Goal: Task Accomplishment & Management: Use online tool/utility

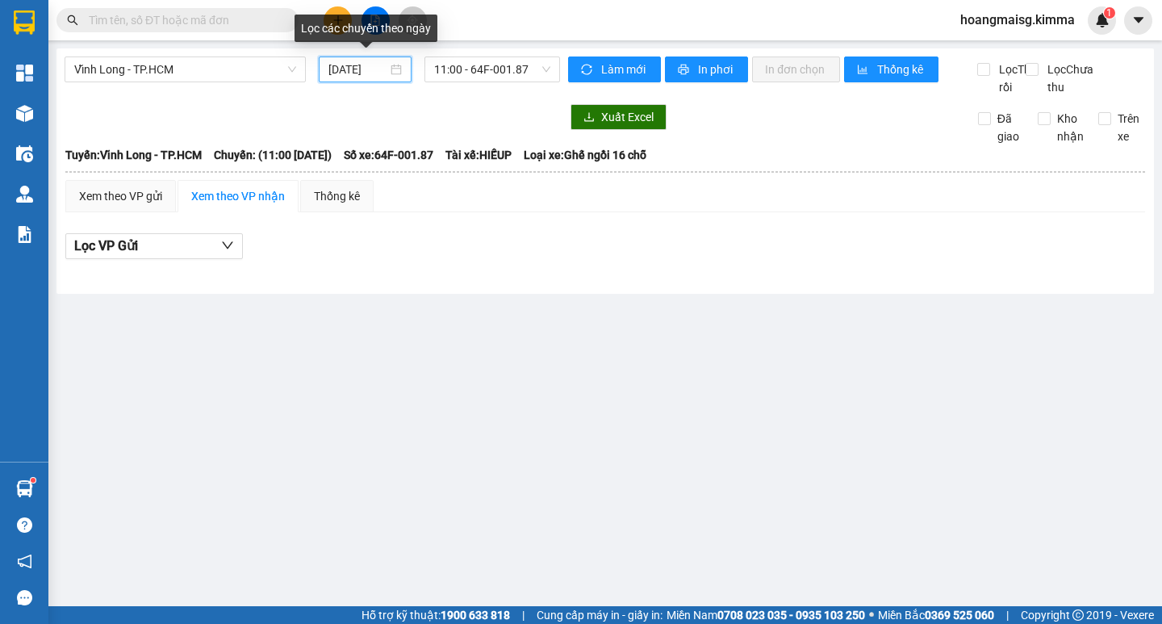
click at [378, 77] on input "[DATE]" at bounding box center [357, 69] width 59 height 18
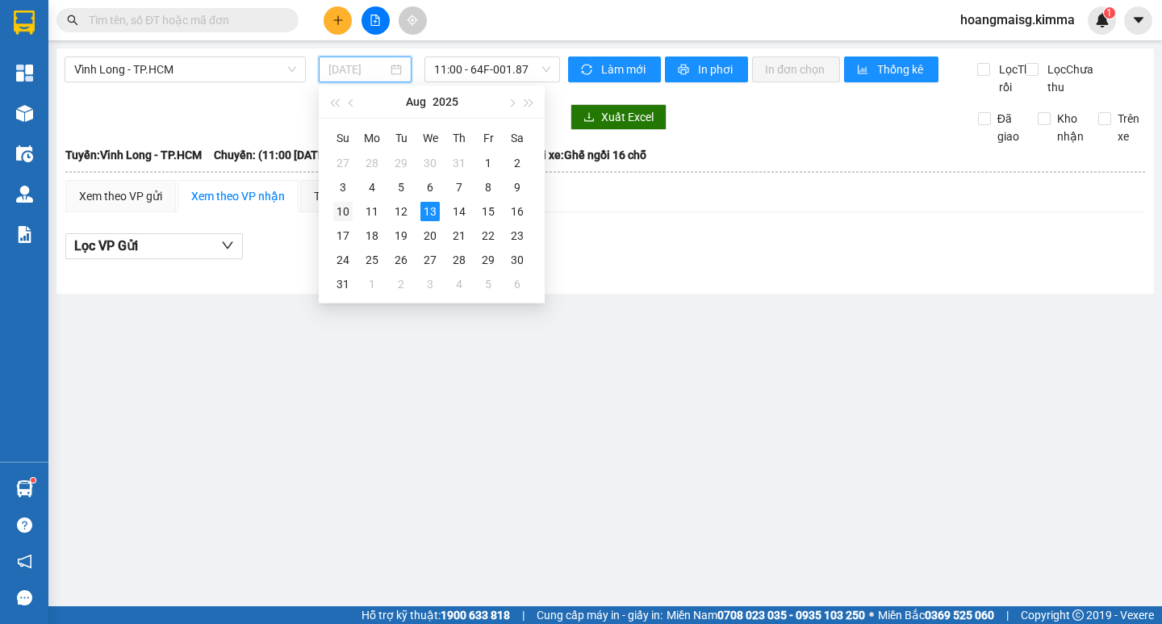
click at [346, 212] on div "10" at bounding box center [342, 211] width 19 height 19
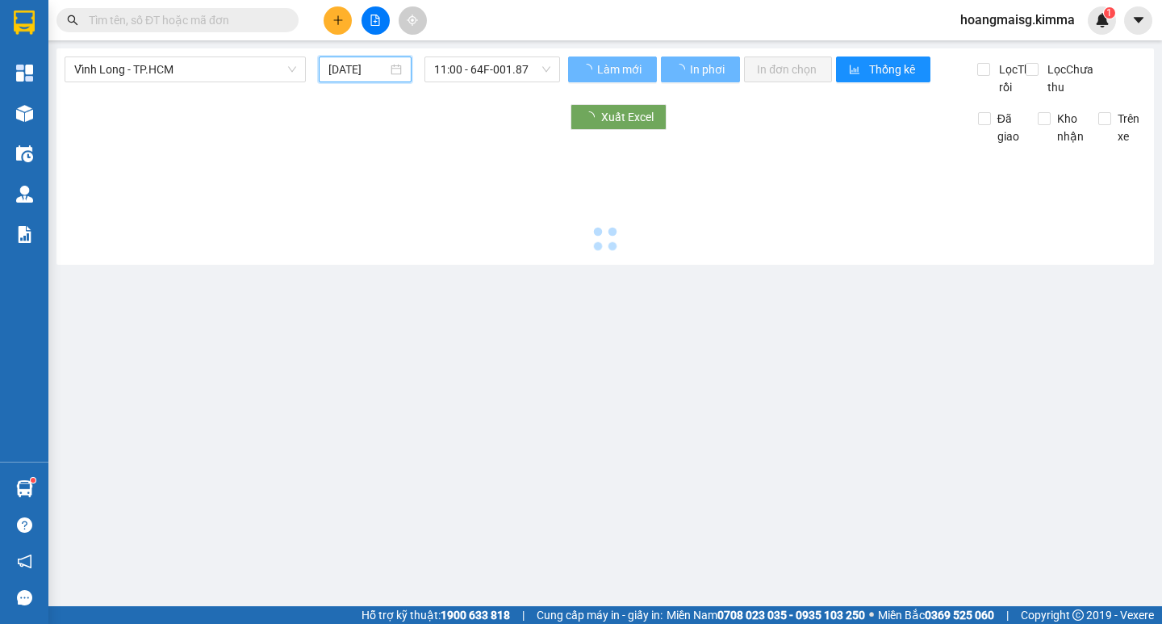
type input "[DATE]"
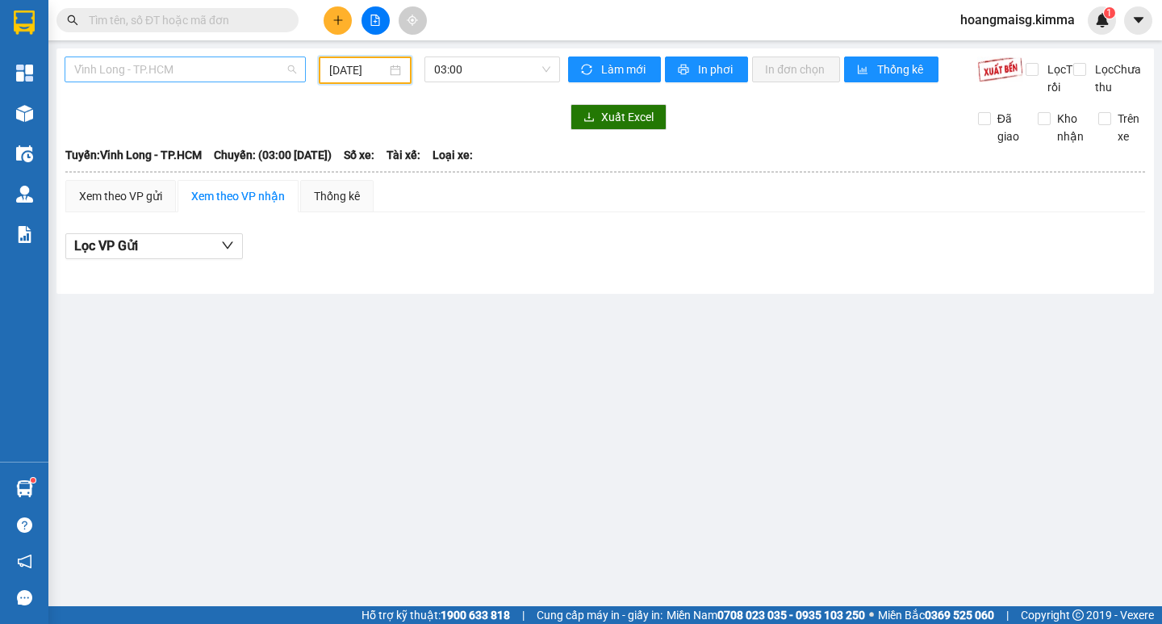
click at [182, 72] on span "Vĩnh Long - TP.HCM" at bounding box center [185, 69] width 222 height 24
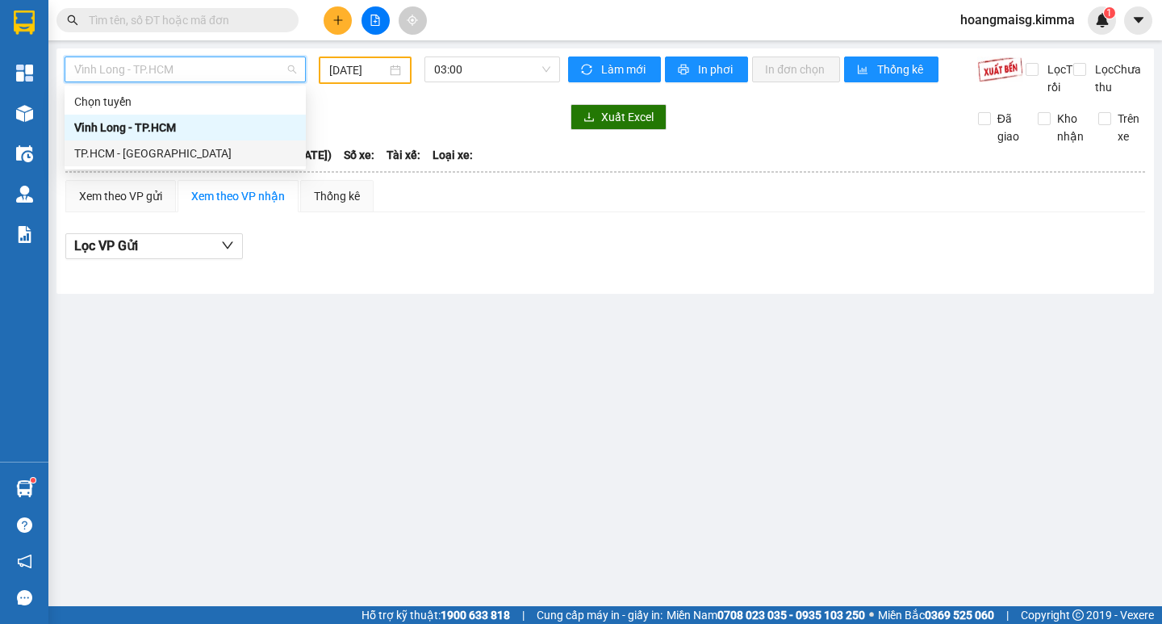
click at [163, 148] on div "TP.HCM - [GEOGRAPHIC_DATA]" at bounding box center [185, 153] width 222 height 18
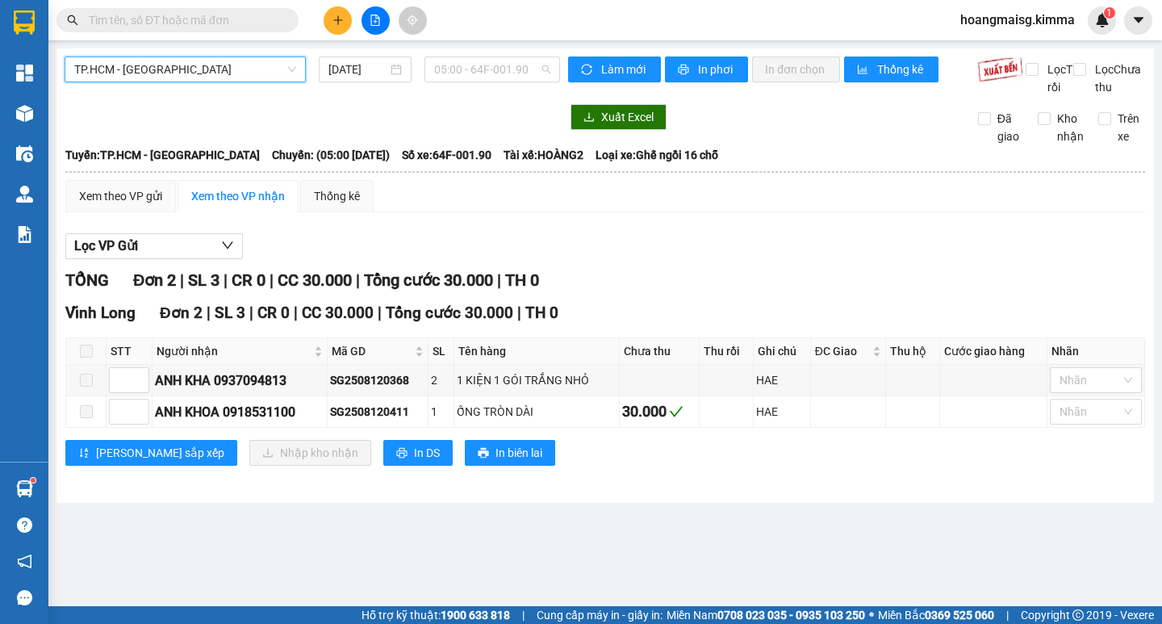
drag, startPoint x: 473, startPoint y: 64, endPoint x: 482, endPoint y: 109, distance: 46.2
click at [473, 66] on span "05:00 - 64F-001.90" at bounding box center [492, 69] width 116 height 24
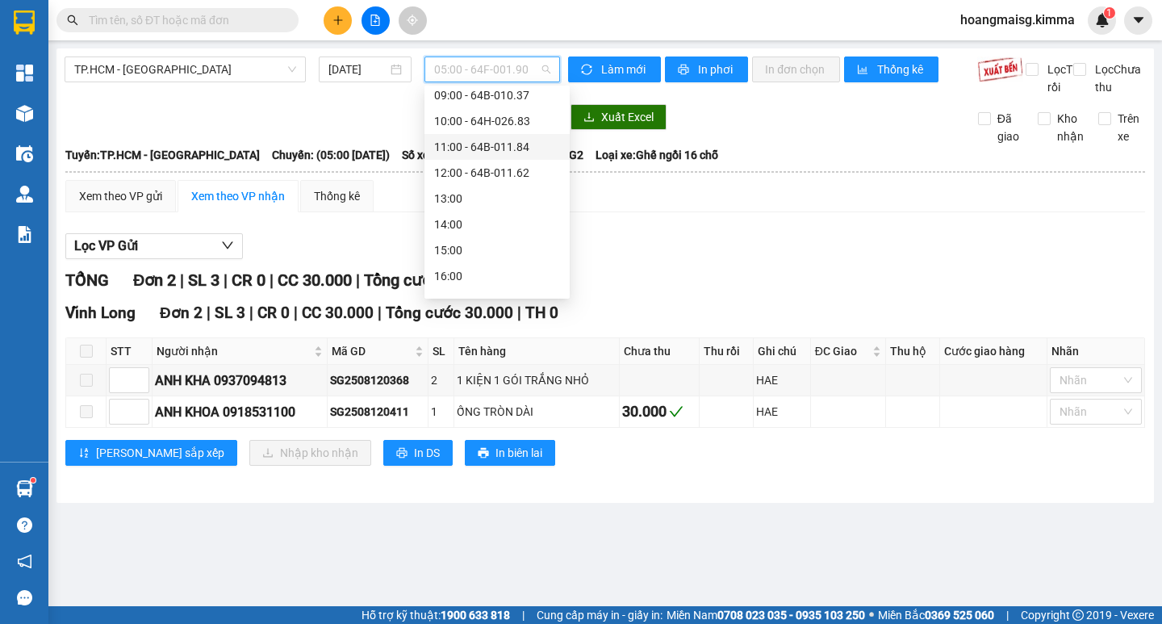
scroll to position [232, 0]
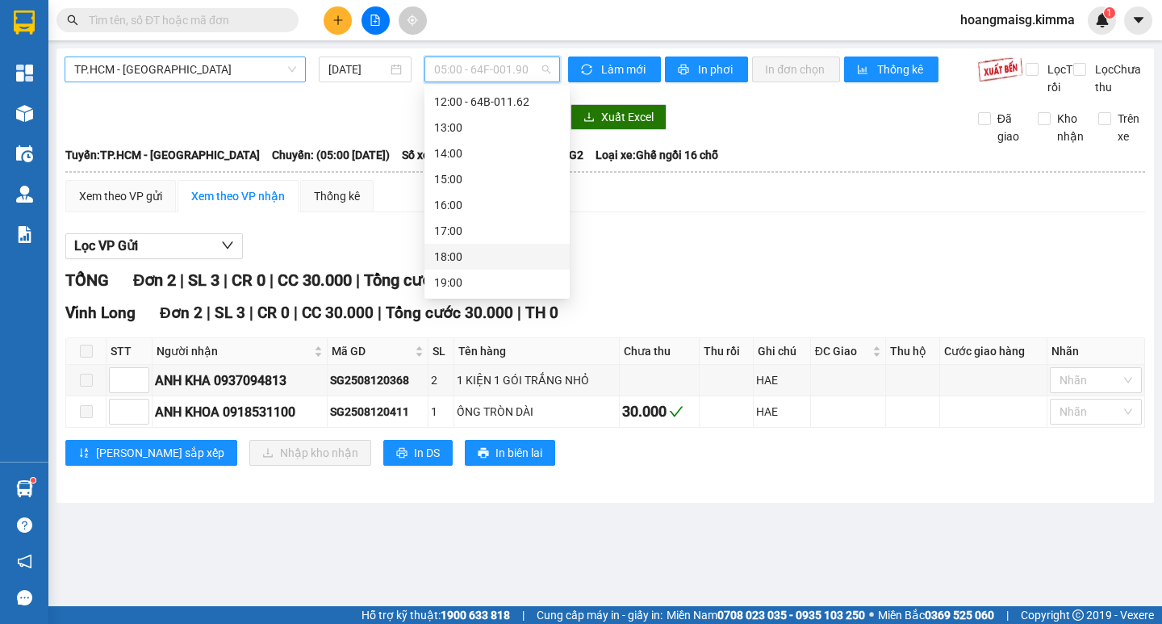
click at [186, 81] on span "TP.HCM - [GEOGRAPHIC_DATA]" at bounding box center [185, 69] width 222 height 24
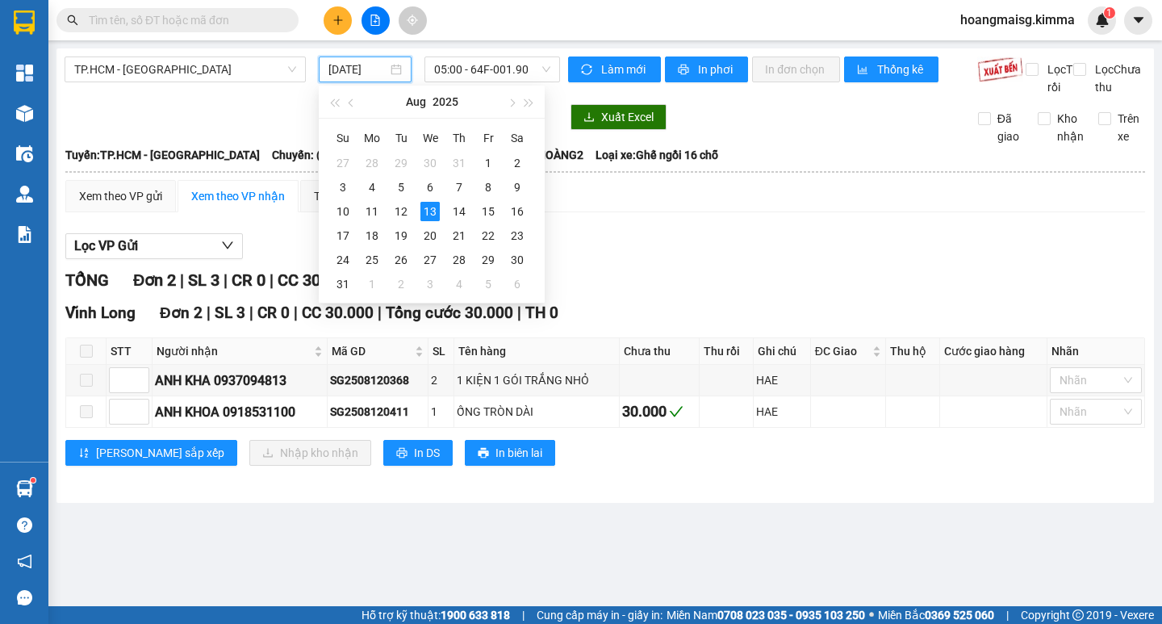
drag, startPoint x: 329, startPoint y: 69, endPoint x: 333, endPoint y: 78, distance: 9.7
click at [329, 70] on input "[DATE]" at bounding box center [357, 69] width 59 height 18
click at [340, 210] on div "10" at bounding box center [342, 211] width 19 height 19
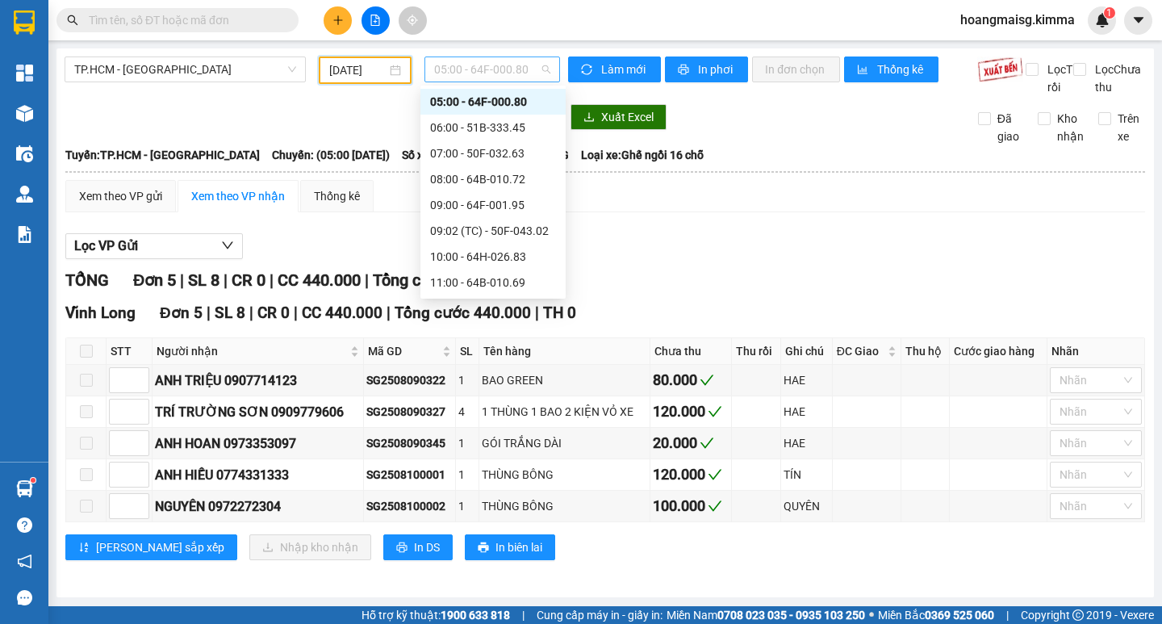
click at [483, 69] on span "05:00 - 64F-000.80" at bounding box center [492, 69] width 116 height 24
click at [474, 254] on div "19:00 - 50F-032.63" at bounding box center [493, 257] width 126 height 18
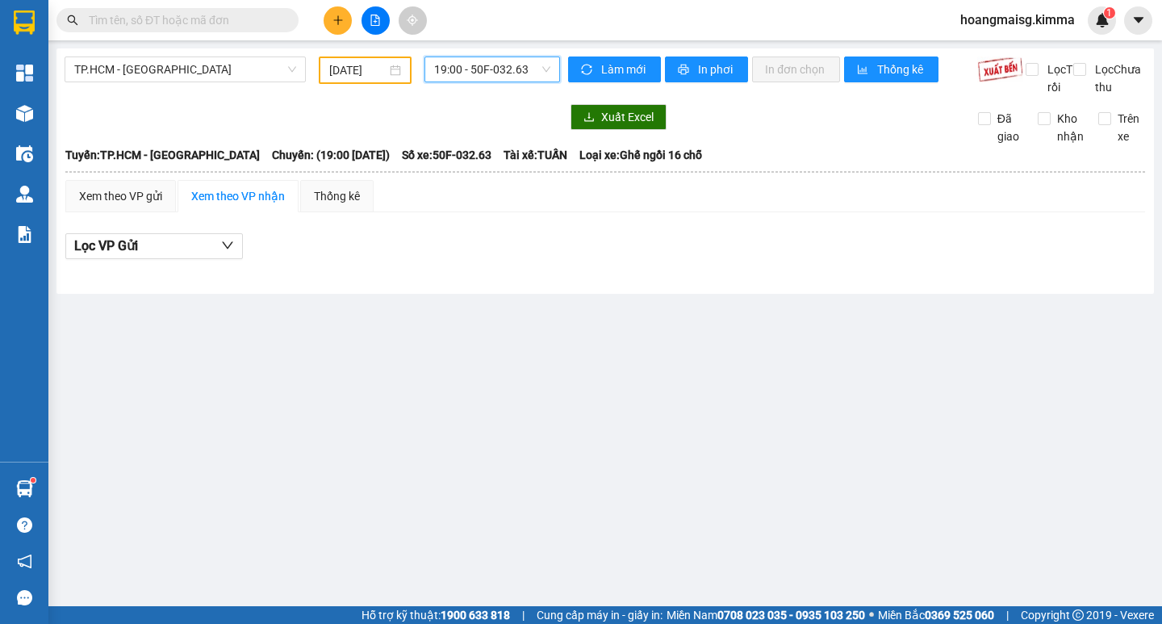
drag, startPoint x: 511, startPoint y: 77, endPoint x: 464, endPoint y: 173, distance: 106.8
click at [503, 92] on body "Kết quả tìm kiếm ( 0 ) Bộ lọc No Data hoangmaisg.kimma 1 Tổng Quan Kho hàng mới…" at bounding box center [581, 312] width 1162 height 624
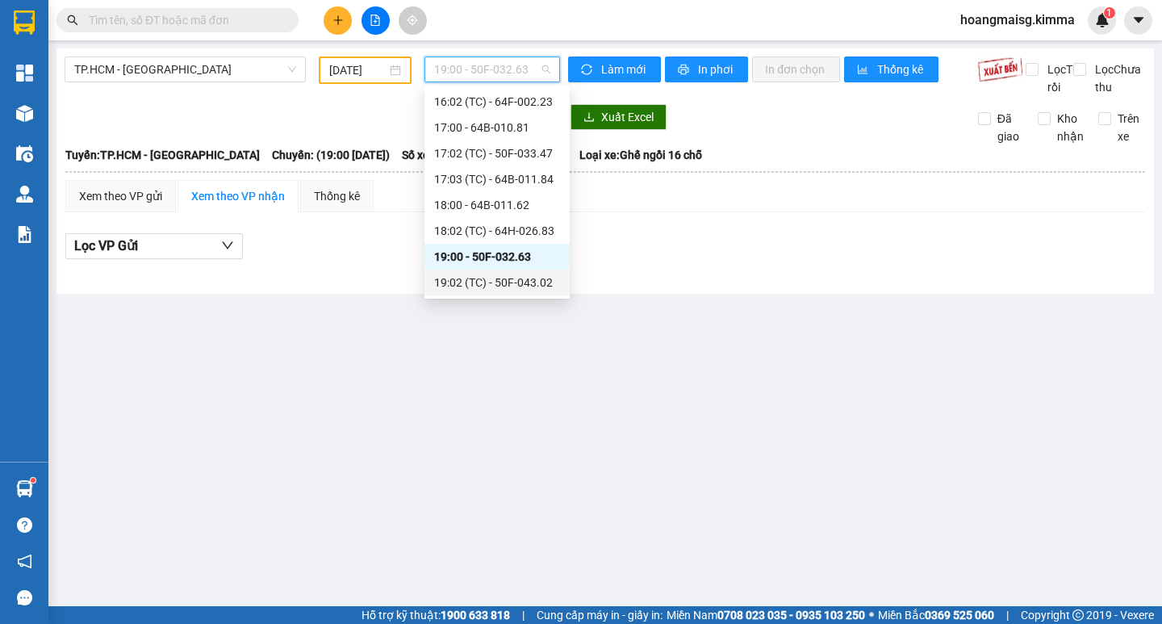
click at [483, 278] on div "19:02 (TC) - 50F-043.02" at bounding box center [497, 282] width 126 height 18
drag, startPoint x: 515, startPoint y: 61, endPoint x: 510, endPoint y: 140, distance: 78.4
click at [515, 62] on span "19:02 (TC) - 50F-043.02" at bounding box center [492, 69] width 116 height 24
drag, startPoint x: 543, startPoint y: 280, endPoint x: 507, endPoint y: 261, distance: 41.1
click at [537, 278] on div "19:02 (TC) - 50F-043.02" at bounding box center [497, 282] width 126 height 18
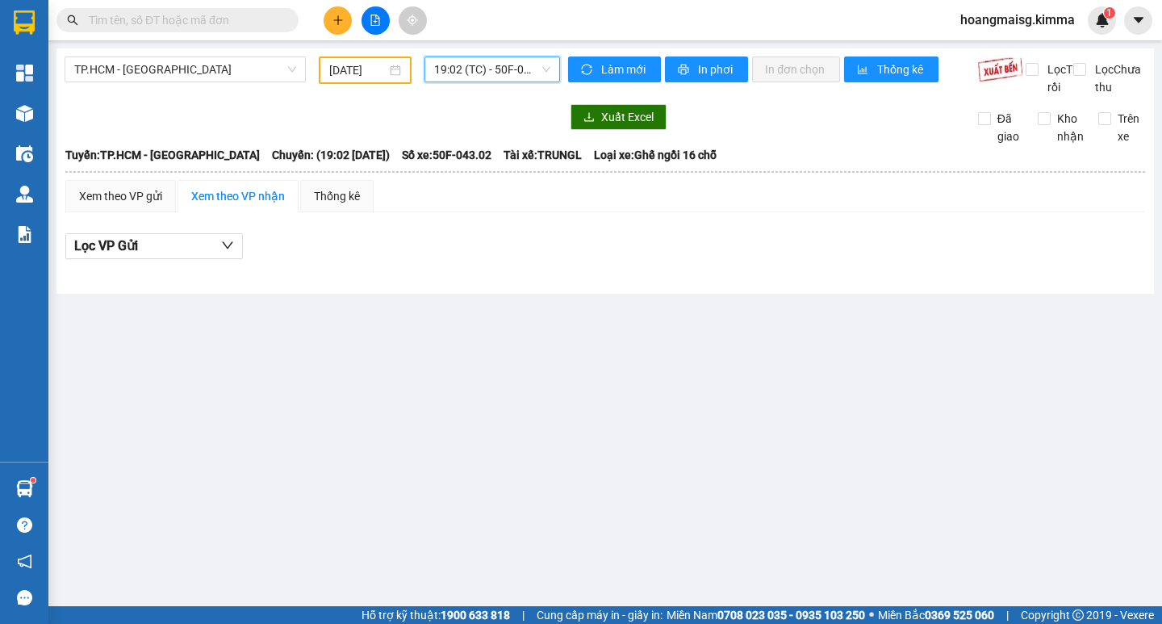
click at [476, 64] on span "19:02 (TC) - 50F-043.02" at bounding box center [492, 69] width 116 height 24
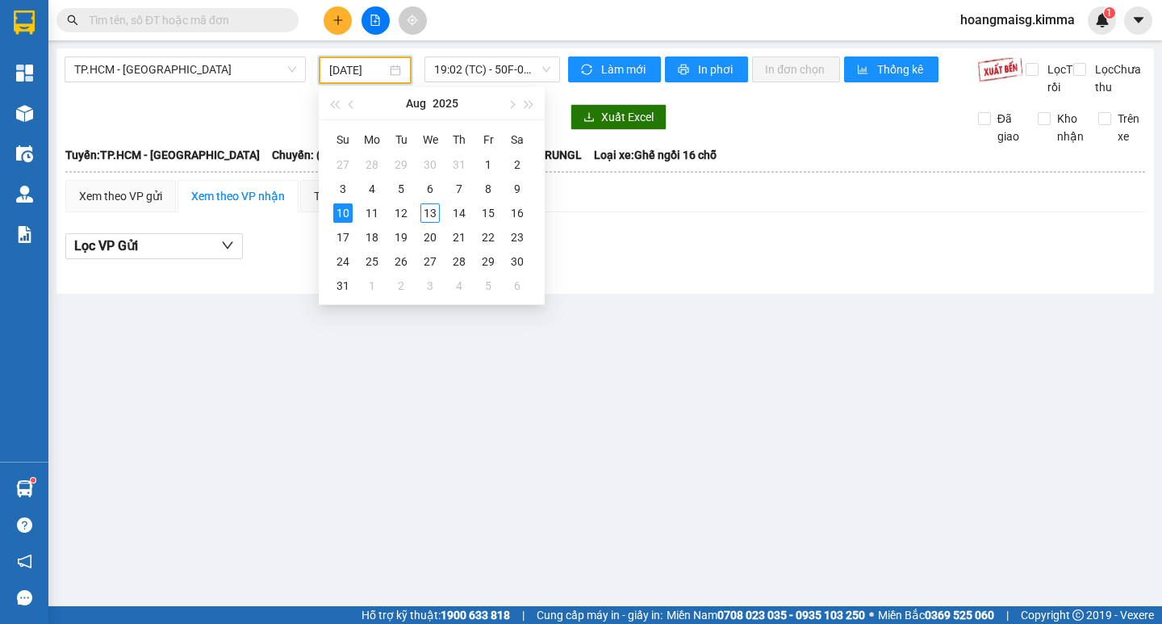
drag, startPoint x: 346, startPoint y: 64, endPoint x: 369, endPoint y: 102, distance: 45.2
click at [346, 65] on input "[DATE]" at bounding box center [357, 70] width 57 height 18
click at [371, 212] on div "11" at bounding box center [371, 212] width 19 height 19
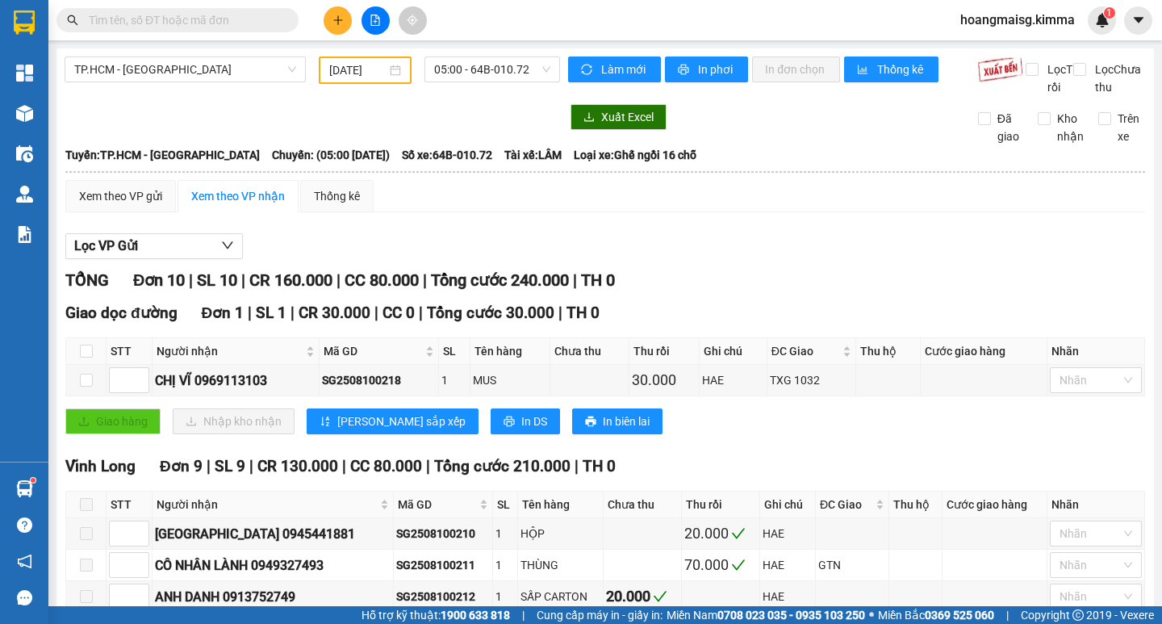
click at [348, 82] on div "[DATE]" at bounding box center [365, 69] width 93 height 27
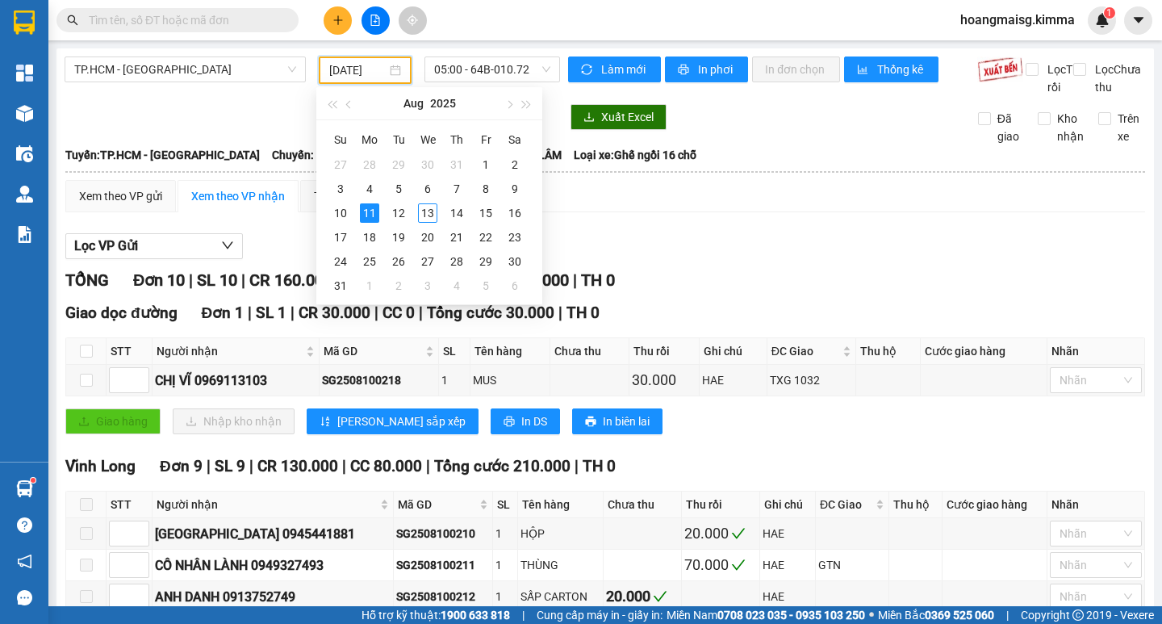
click at [348, 77] on input "[DATE]" at bounding box center [357, 70] width 57 height 18
click at [369, 210] on div "11" at bounding box center [369, 212] width 19 height 19
drag, startPoint x: 357, startPoint y: 69, endPoint x: 352, endPoint y: 130, distance: 60.7
click at [357, 71] on input "[DATE]" at bounding box center [357, 70] width 57 height 18
click at [341, 215] on div "10" at bounding box center [340, 212] width 19 height 19
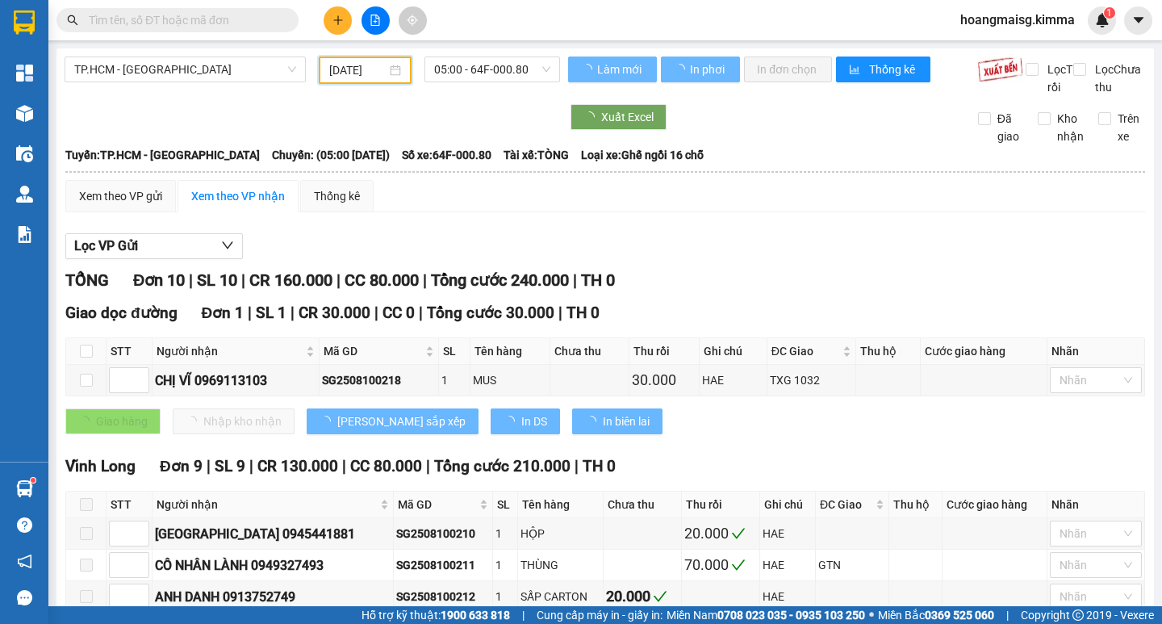
scroll to position [0, 0]
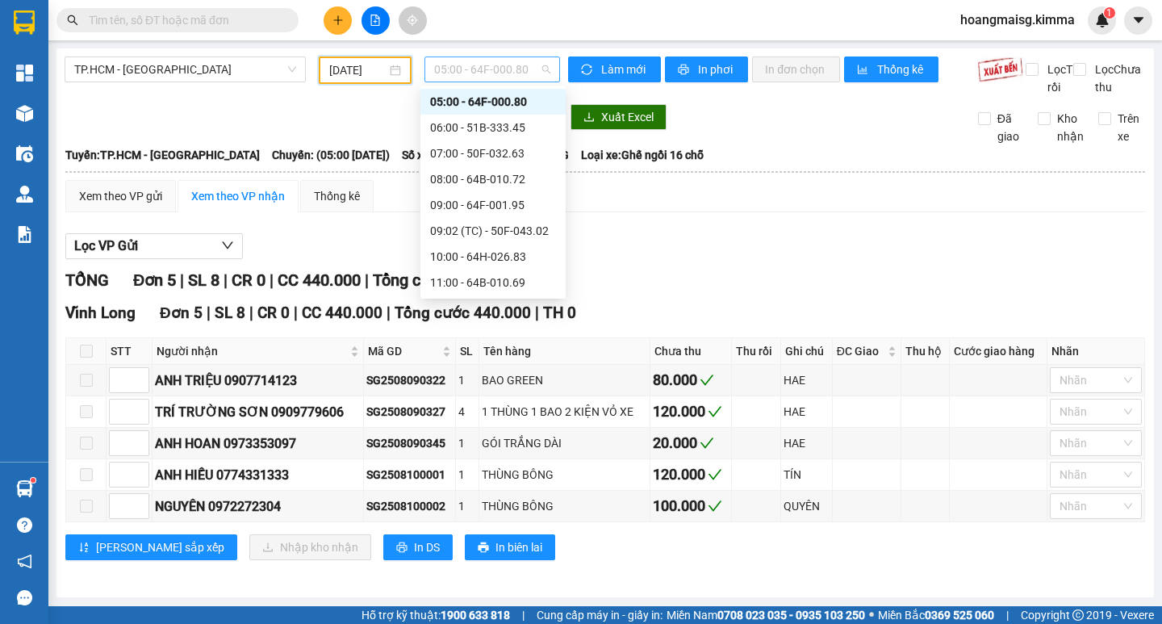
click at [461, 69] on span "05:00 - 64F-000.80" at bounding box center [492, 69] width 116 height 24
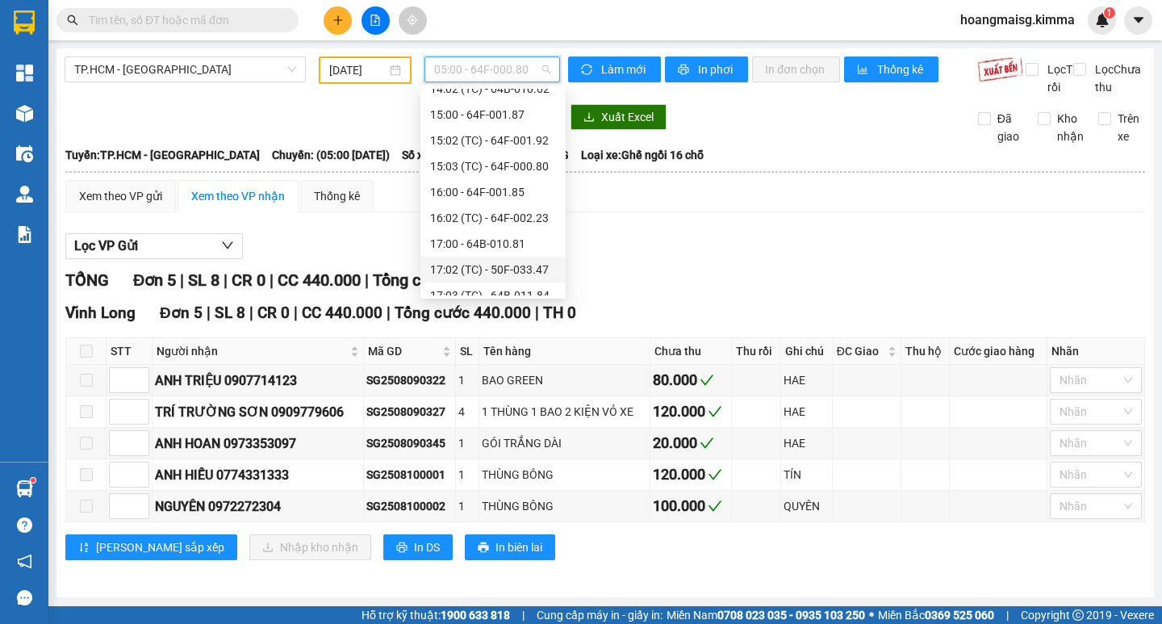
scroll to position [465, 0]
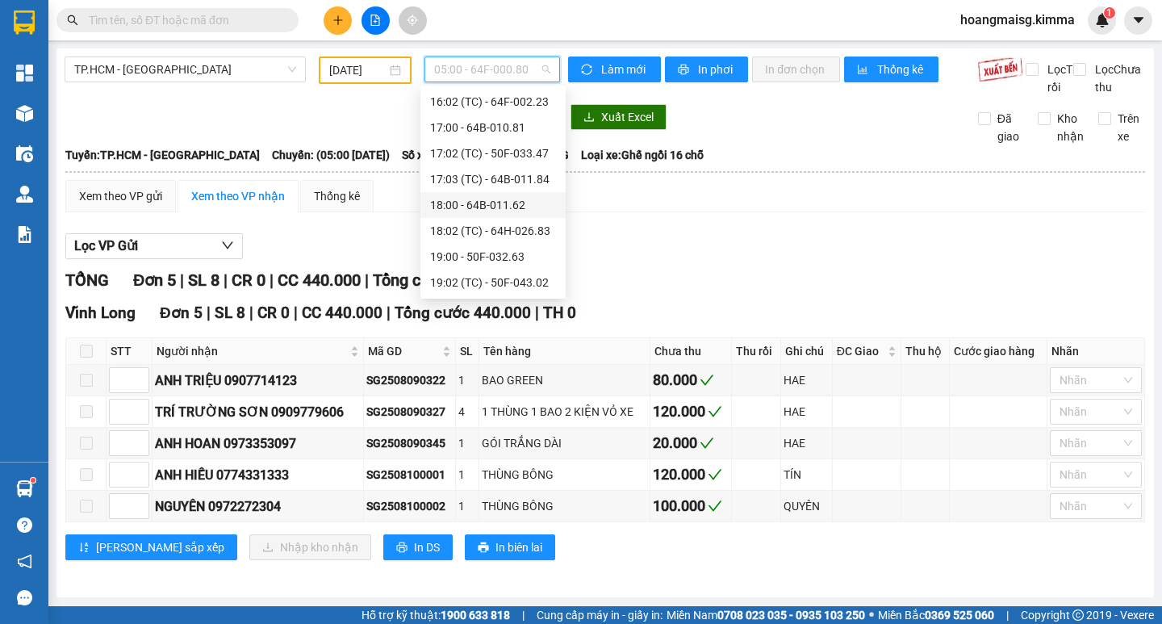
click at [472, 198] on div "18:00 - 64B-011.62" at bounding box center [493, 205] width 126 height 18
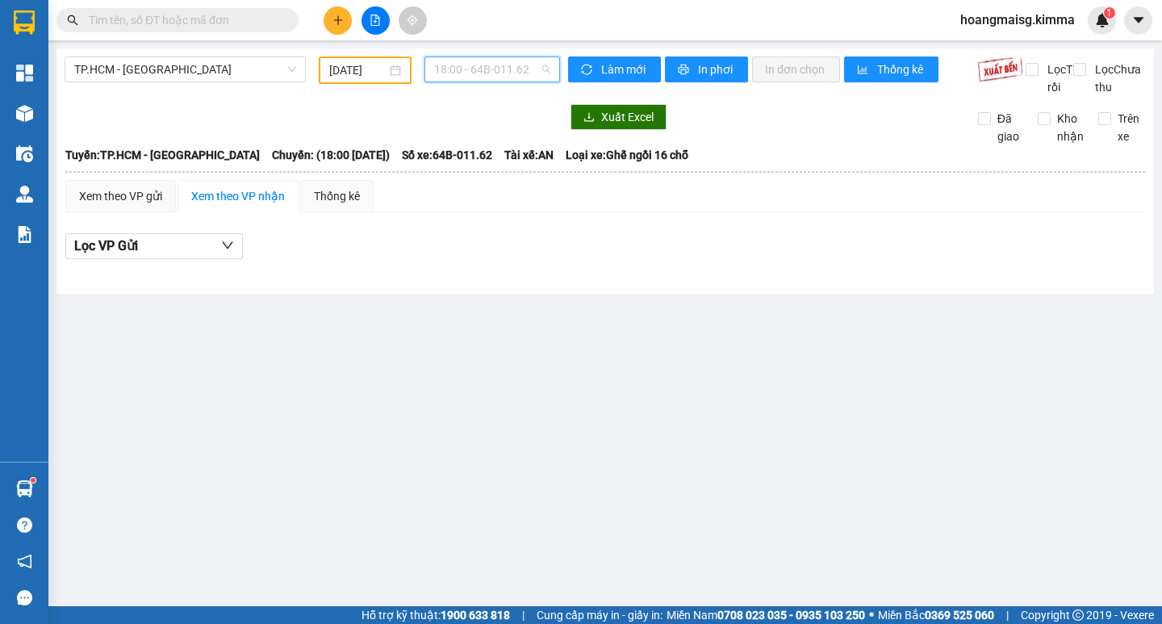
drag, startPoint x: 475, startPoint y: 58, endPoint x: 489, endPoint y: 154, distance: 97.0
click at [475, 59] on span "18:00 - 64B-011.62" at bounding box center [492, 69] width 116 height 24
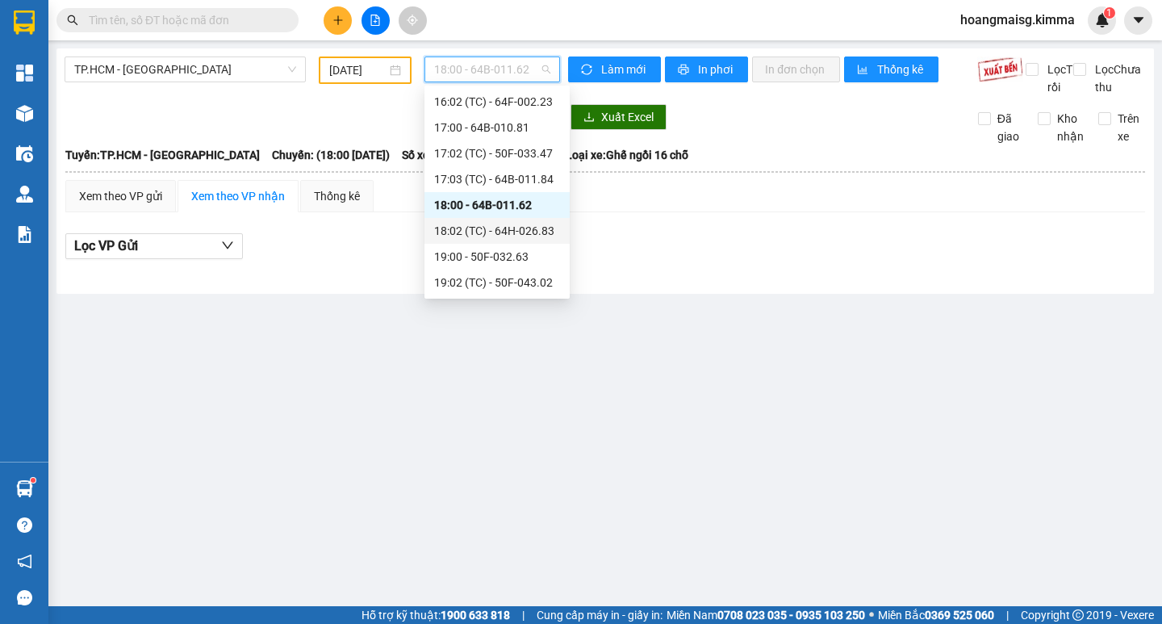
click at [486, 236] on div "18:02 (TC) - 64H-026.83" at bounding box center [497, 231] width 126 height 18
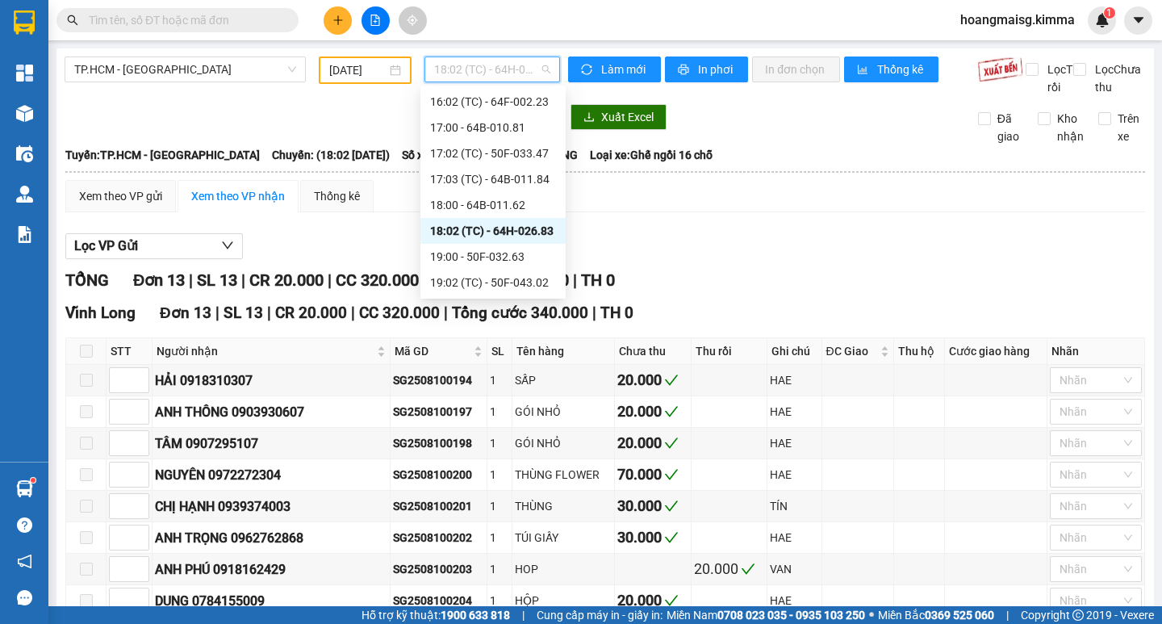
click at [476, 73] on span "18:02 (TC) - 64H-026.83" at bounding box center [492, 69] width 116 height 24
click at [478, 256] on div "19:00 - 50F-032.63" at bounding box center [493, 257] width 126 height 18
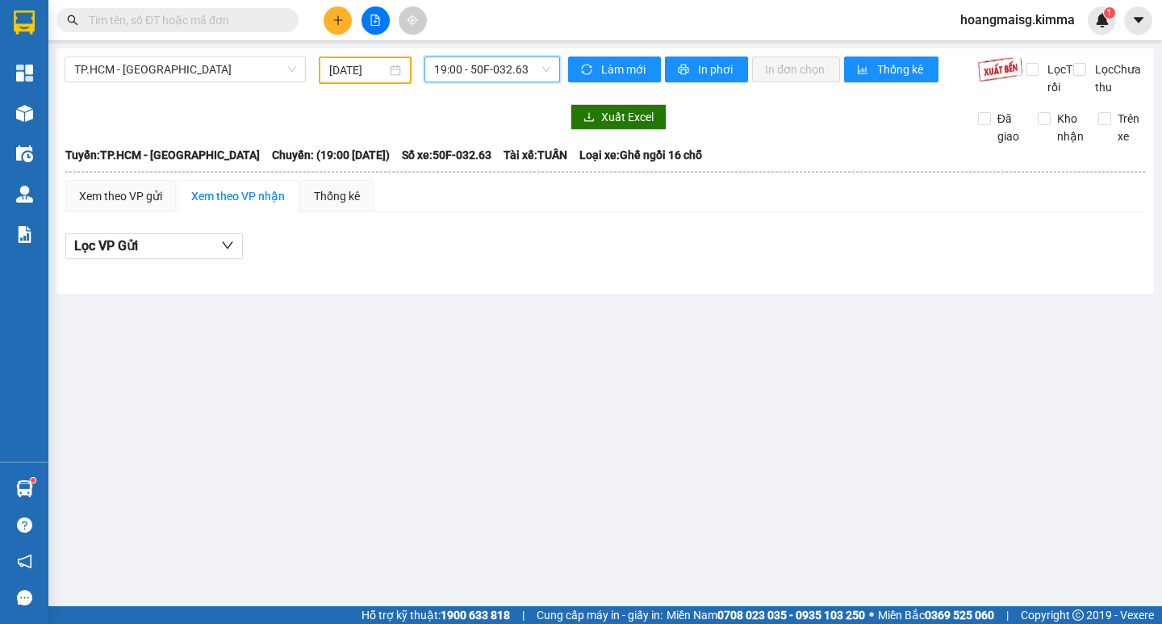
click at [468, 71] on span "19:00 - 50F-032.63" at bounding box center [492, 69] width 116 height 24
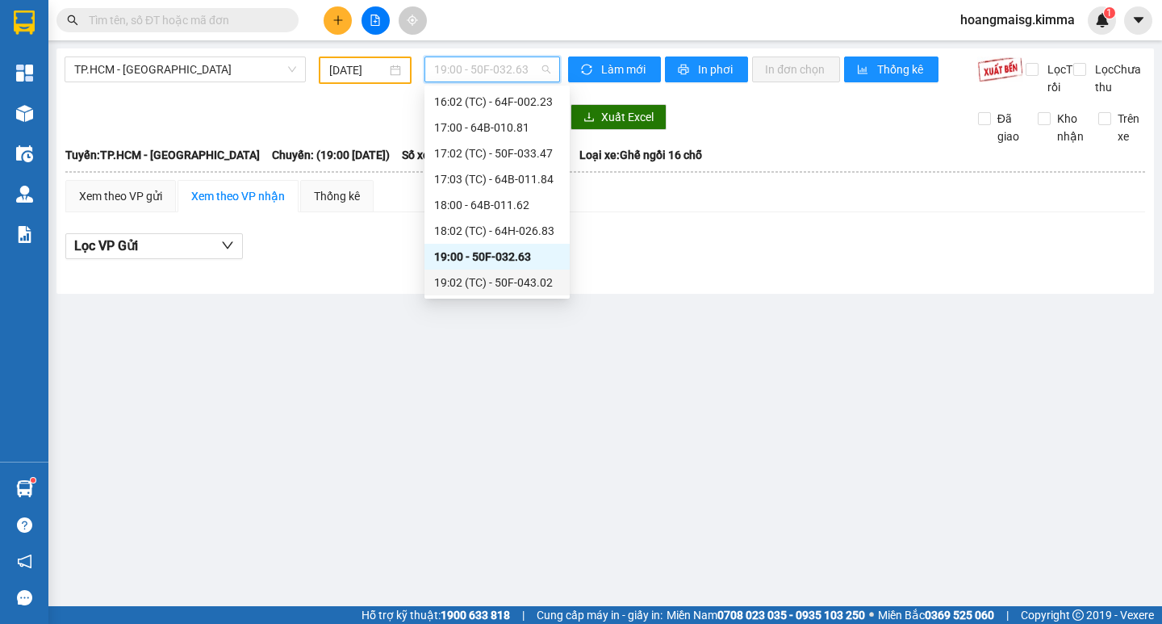
click at [523, 284] on div "19:02 (TC) - 50F-043.02" at bounding box center [497, 282] width 126 height 18
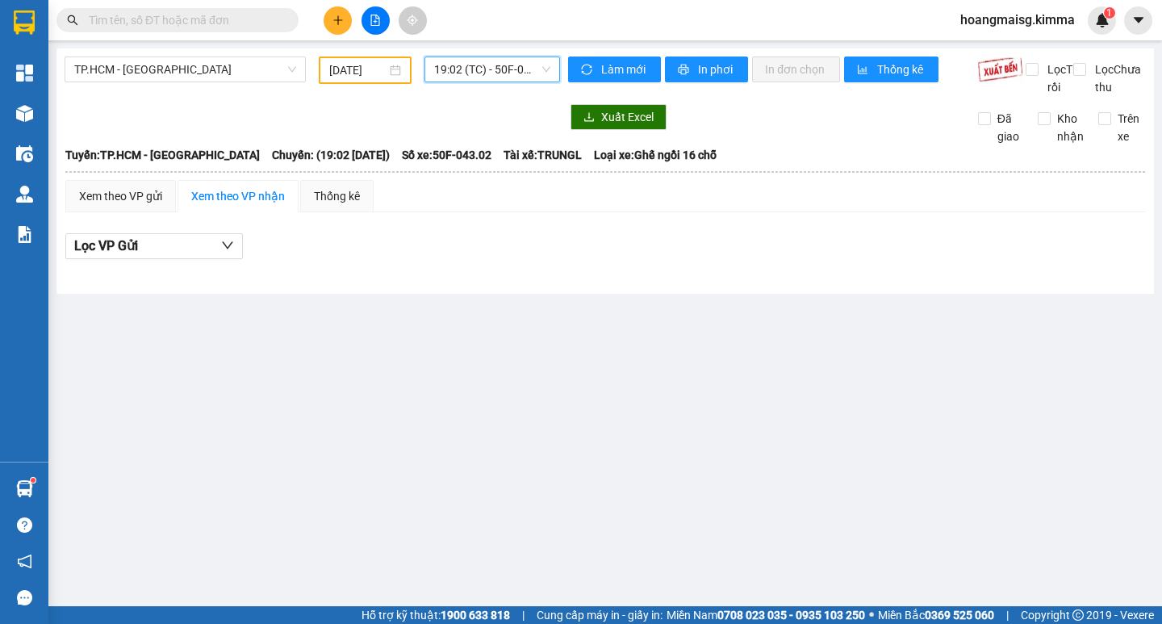
drag, startPoint x: 467, startPoint y: 63, endPoint x: 465, endPoint y: 73, distance: 10.6
click at [467, 65] on span "19:02 (TC) - 50F-043.02" at bounding box center [492, 69] width 116 height 24
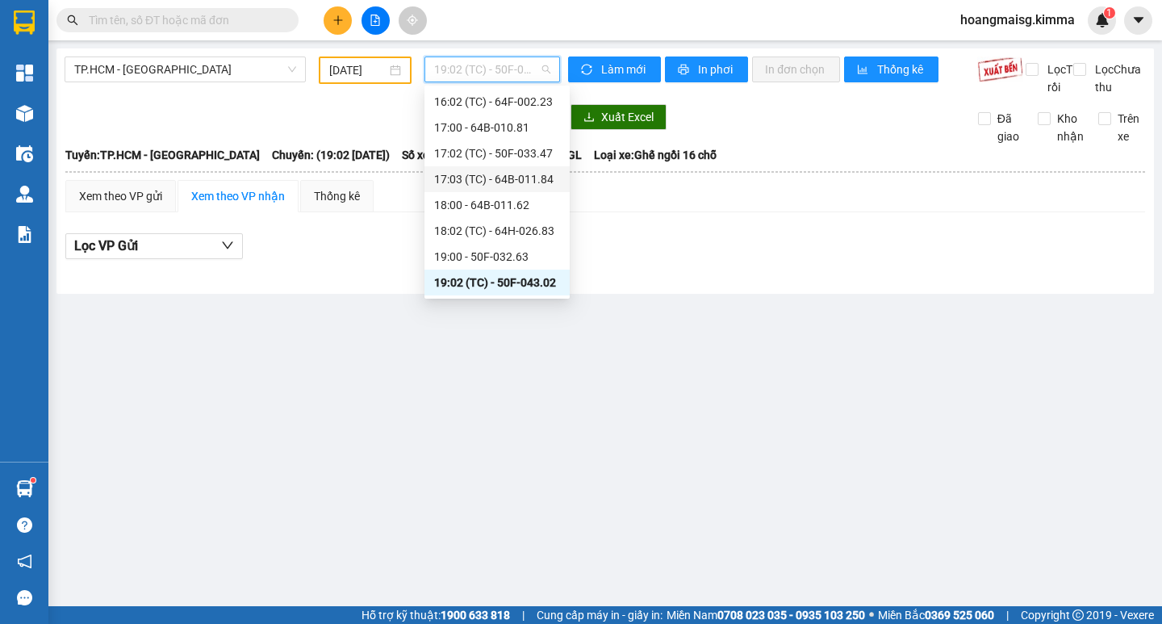
click at [363, 63] on input "[DATE]" at bounding box center [357, 70] width 57 height 18
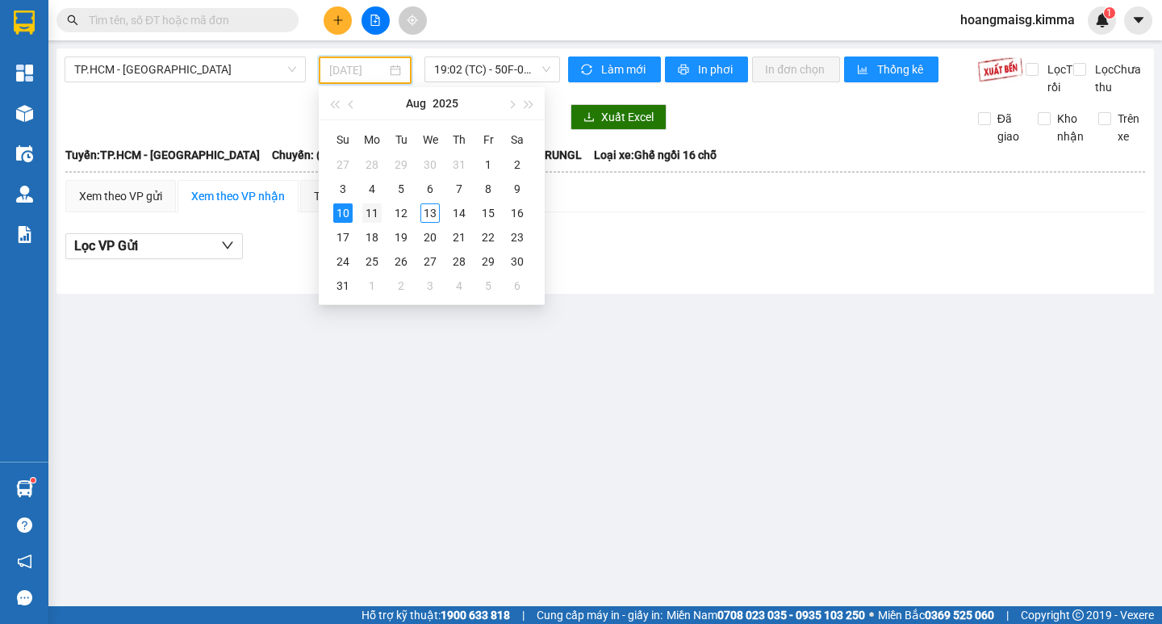
click at [374, 212] on div "11" at bounding box center [371, 212] width 19 height 19
type input "[DATE]"
